Goal: Navigation & Orientation: Find specific page/section

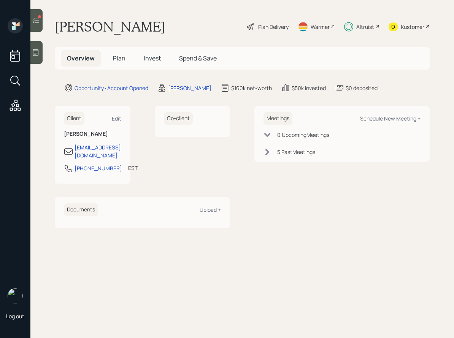
click at [149, 61] on span "Invest" at bounding box center [152, 58] width 17 height 8
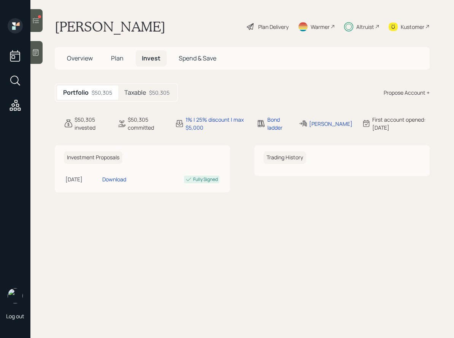
click at [116, 59] on span "Plan" at bounding box center [117, 58] width 13 height 8
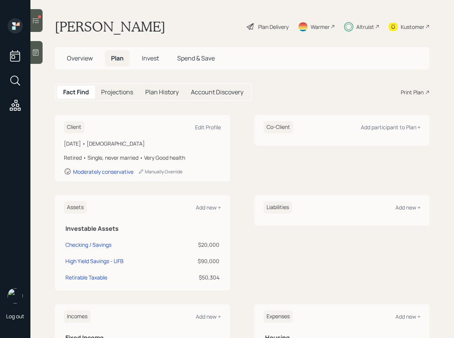
click at [87, 59] on span "Overview" at bounding box center [80, 58] width 26 height 8
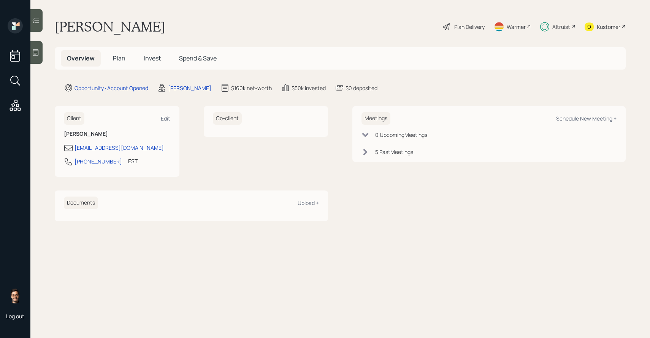
click at [19, 105] on icon at bounding box center [15, 105] width 11 height 11
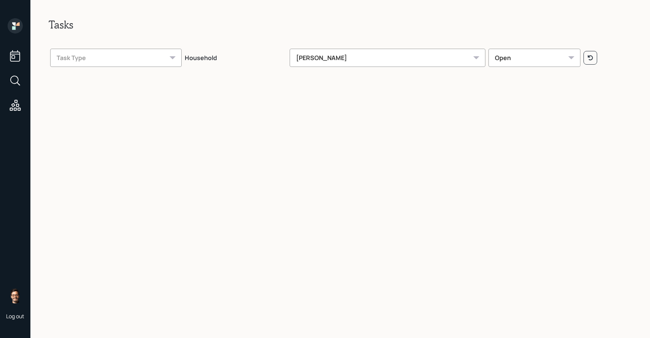
click at [341, 66] on div "Sami Boghos" at bounding box center [388, 58] width 196 height 18
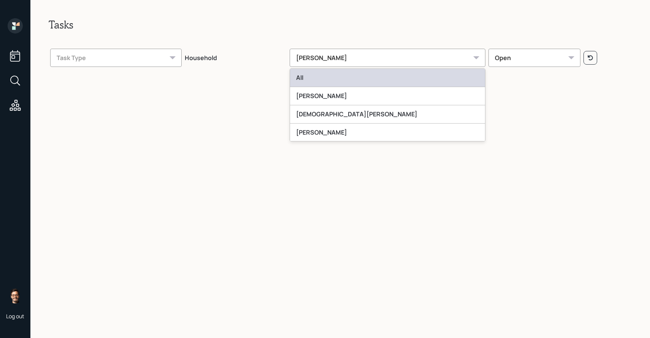
click at [338, 75] on div "All" at bounding box center [387, 78] width 195 height 18
